Goal: Task Accomplishment & Management: Use online tool/utility

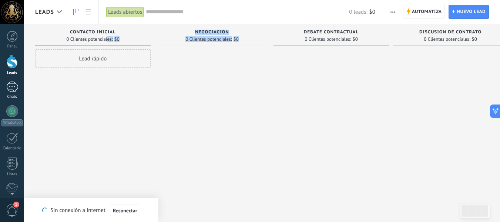
click at [14, 87] on div at bounding box center [12, 86] width 12 height 11
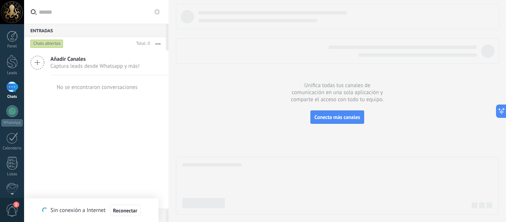
click at [40, 44] on div "Chats abiertos" at bounding box center [46, 43] width 33 height 9
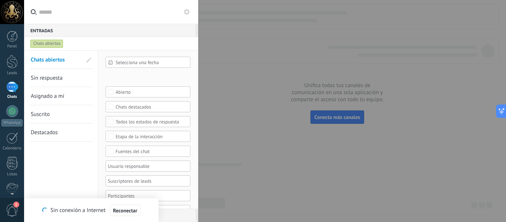
click at [134, 64] on span "Selecciona una fecha" at bounding box center [151, 63] width 71 height 6
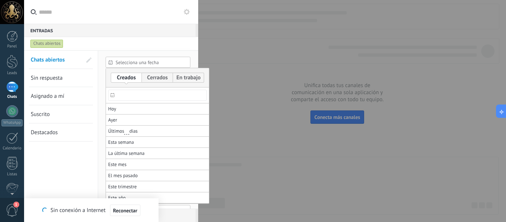
click at [230, 58] on div at bounding box center [253, 111] width 506 height 222
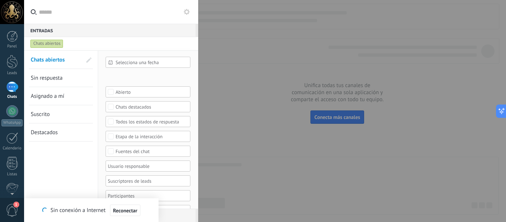
click at [0, 0] on div "Incoming leads Contacto inicial Negociación Debate contractual Discusión de con…" at bounding box center [0, 0] width 0 height 0
click at [217, 107] on div at bounding box center [265, 111] width 482 height 222
click at [0, 0] on div "Incoming leads Contacto inicial Negociación Debate contractual Discusión de con…" at bounding box center [0, 0] width 0 height 0
click at [0, 0] on div "Incoming leads" at bounding box center [0, 0] width 0 height 0
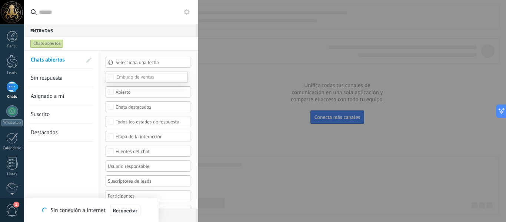
click at [0, 0] on div "Contacto inicial" at bounding box center [0, 0] width 0 height 0
click at [0, 0] on div "Negociación" at bounding box center [0, 0] width 0 height 0
click at [0, 0] on div "Contacto inicial" at bounding box center [0, 0] width 0 height 0
click at [0, 0] on div "Negociación" at bounding box center [0, 0] width 0 height 0
click at [251, 119] on div at bounding box center [265, 111] width 482 height 222
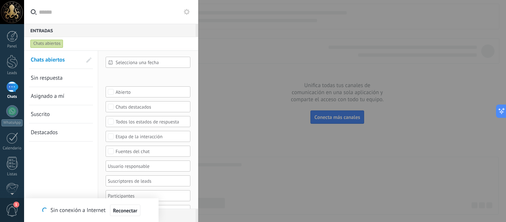
click at [160, 95] on div "Abierto" at bounding box center [148, 91] width 85 height 11
click at [218, 136] on div at bounding box center [253, 111] width 506 height 222
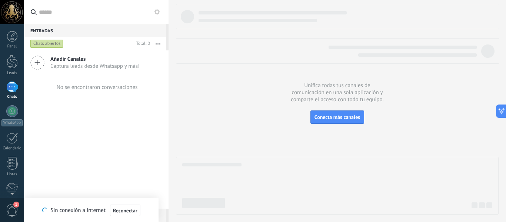
click at [43, 46] on div "Chats abiertos" at bounding box center [46, 43] width 33 height 9
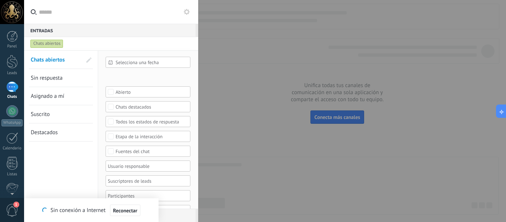
click at [149, 109] on div "Chats destacados" at bounding box center [148, 107] width 65 height 6
click at [155, 138] on div "Etapa de la interacción" at bounding box center [148, 137] width 65 height 6
click at [157, 122] on div "Todos los estados de respuesta" at bounding box center [148, 122] width 65 height 6
click at [156, 151] on div "Fuentes del chat" at bounding box center [148, 152] width 65 height 6
click at [216, 170] on div at bounding box center [253, 111] width 506 height 222
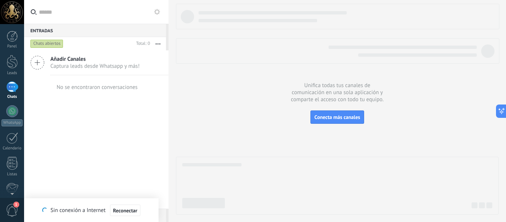
click at [52, 40] on div "Chats abiertos" at bounding box center [46, 43] width 33 height 9
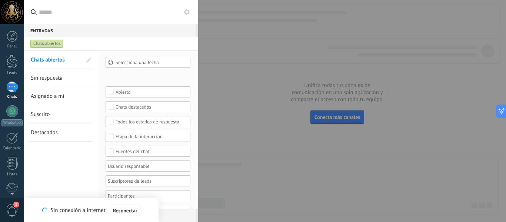
click at [74, 169] on div "Chats abiertos Sin respuesta Asignado a mí Suscrito Destacados Guardar" at bounding box center [61, 152] width 74 height 202
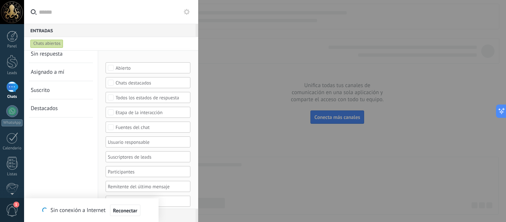
scroll to position [30, 0]
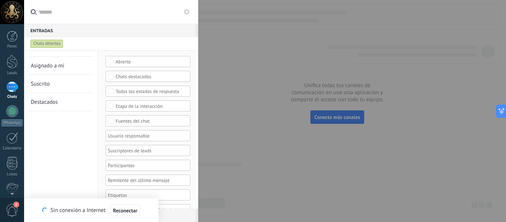
click at [124, 166] on div at bounding box center [145, 165] width 77 height 9
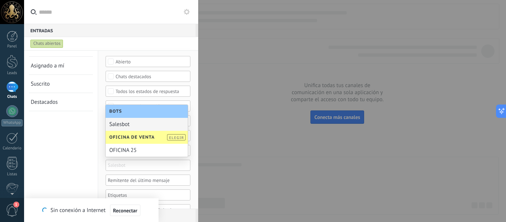
click at [123, 179] on div at bounding box center [145, 180] width 77 height 9
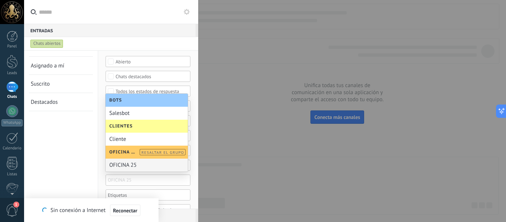
click at [64, 150] on div "Chats abiertos Sin respuesta Asignado a mí Suscrito Destacados Guardar" at bounding box center [61, 121] width 74 height 202
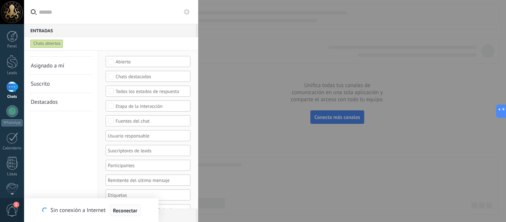
click at [131, 205] on button "Reconectar" at bounding box center [125, 210] width 30 height 12
click at [134, 195] on div at bounding box center [145, 194] width 77 height 9
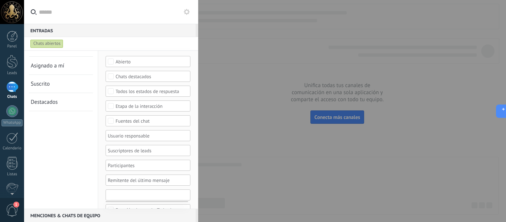
click at [128, 207] on div "Todos los valores" at bounding box center [148, 210] width 65 height 6
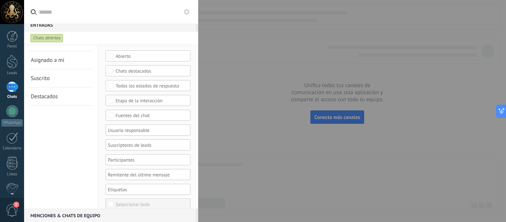
click at [135, 204] on div "Seleccionar todo" at bounding box center [133, 204] width 34 height 5
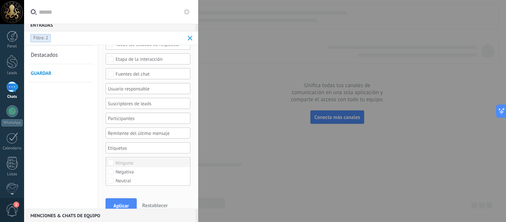
scroll to position [0, 0]
click at [146, 203] on span "Restablecer" at bounding box center [155, 205] width 26 height 7
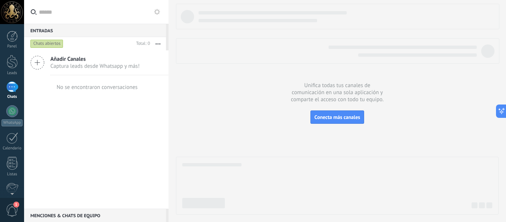
click at [46, 44] on div "Chats abiertos" at bounding box center [46, 43] width 33 height 9
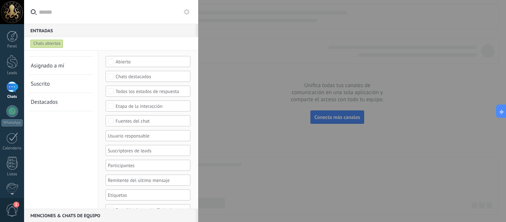
scroll to position [30, 0]
click at [154, 201] on div "Selecciona una fecha Selecciona una fecha [DATE] [DATE] Últimos ** 30 dias Esta…" at bounding box center [148, 120] width 85 height 189
click at [153, 194] on div at bounding box center [145, 194] width 77 height 9
click at [72, 158] on div "Chats abiertos Sin respuesta Asignado a mí Suscrito Destacados Guardar" at bounding box center [61, 121] width 74 height 202
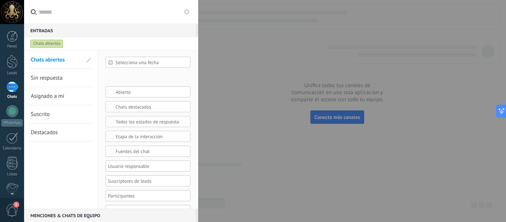
click at [0, 0] on div "Incoming leads Contacto inicial Negociación Debate contractual Discusión de con…" at bounding box center [0, 0] width 0 height 0
drag, startPoint x: 66, startPoint y: 167, endPoint x: 107, endPoint y: 177, distance: 41.9
click at [68, 167] on div at bounding box center [265, 111] width 482 height 222
